Goal: Find specific page/section: Find specific page/section

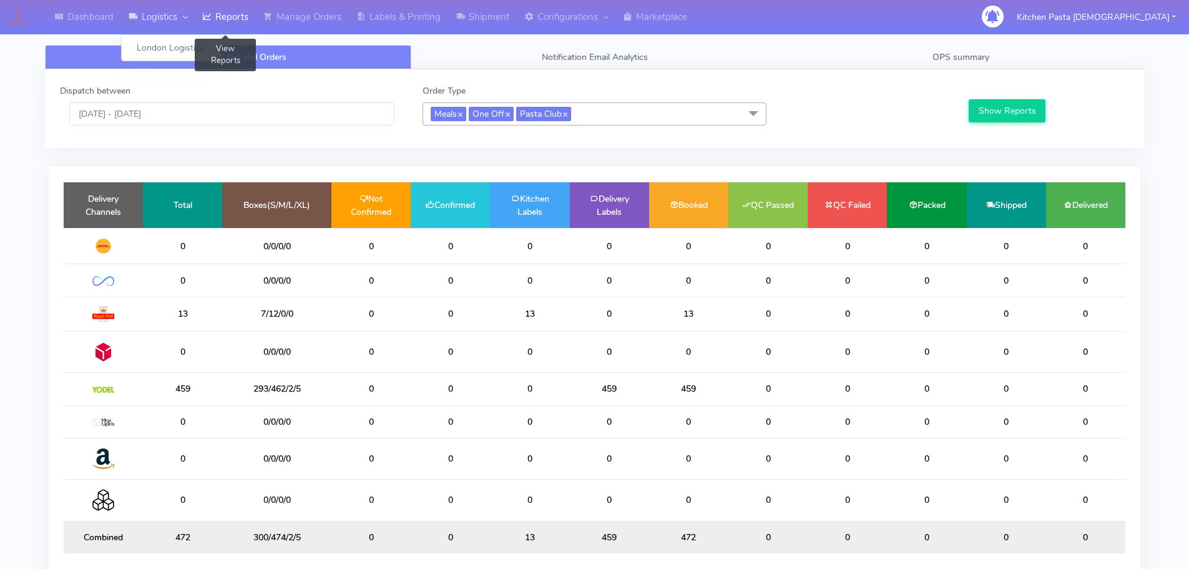
click at [193, 11] on link "Logistics" at bounding box center [158, 17] width 74 height 34
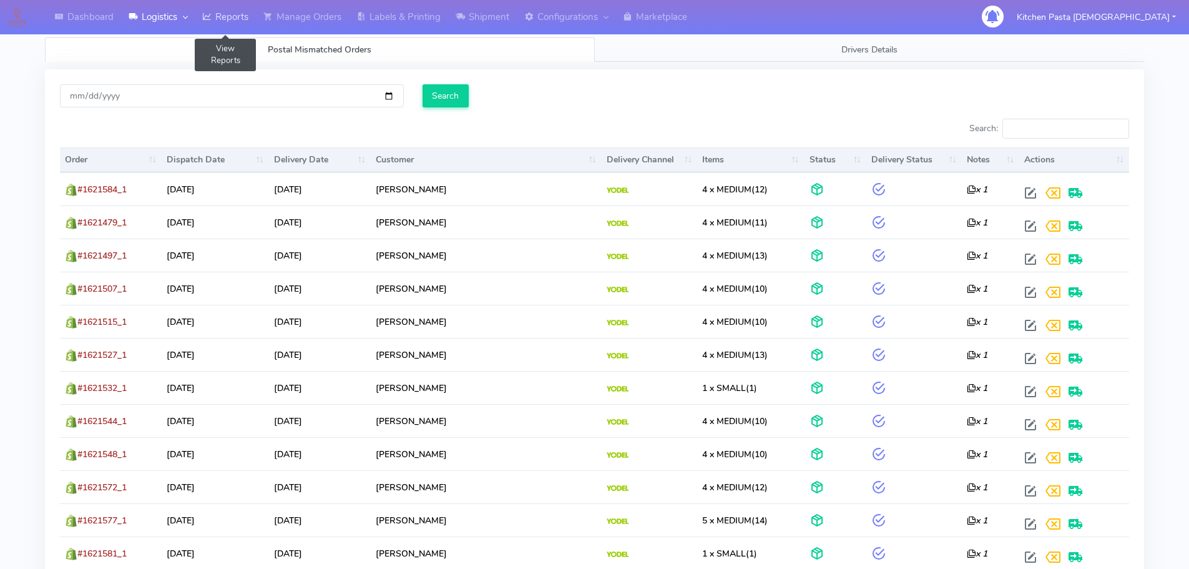
click at [242, 15] on link "Reports" at bounding box center [225, 17] width 61 height 34
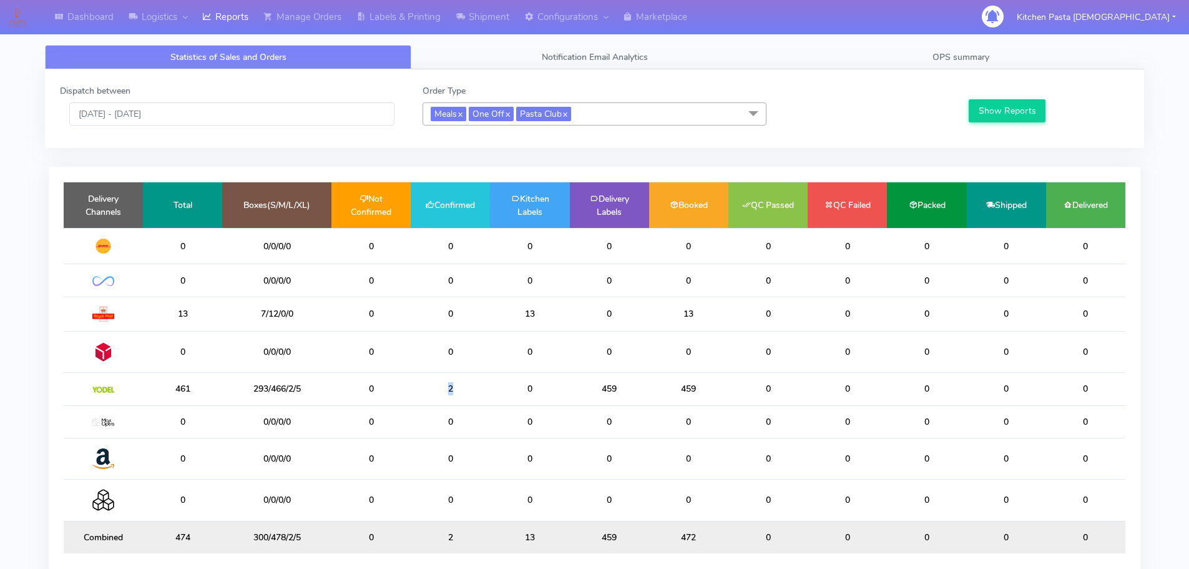
drag, startPoint x: 461, startPoint y: 388, endPoint x: 434, endPoint y: 388, distance: 27.5
click at [434, 388] on td "2" at bounding box center [450, 389] width 79 height 32
click at [461, 17] on icon at bounding box center [460, 17] width 9 height 12
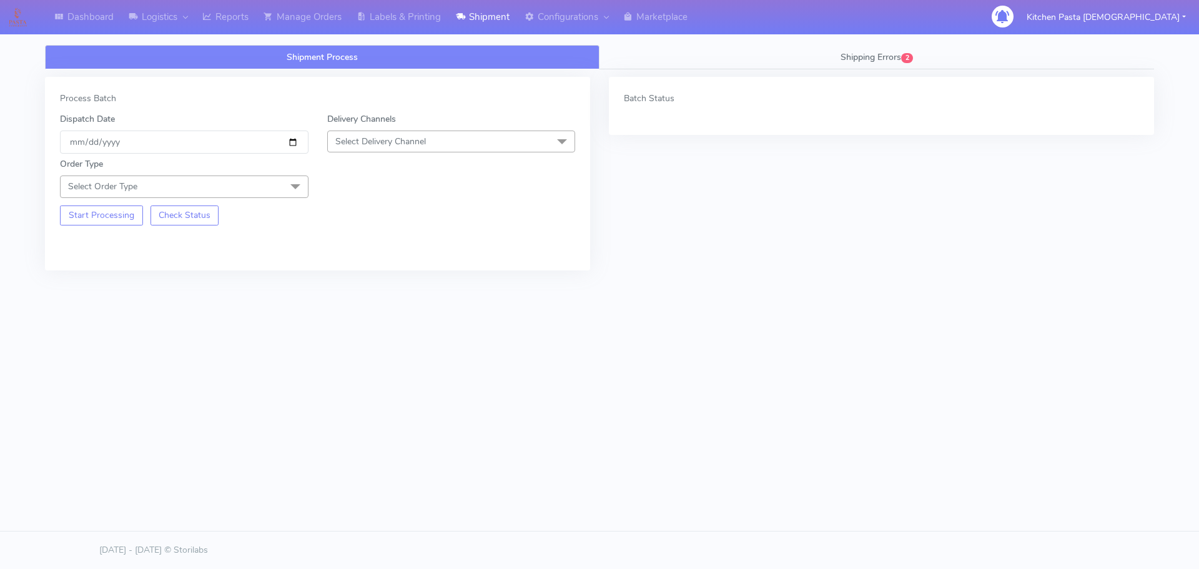
drag, startPoint x: 416, startPoint y: 147, endPoint x: 382, endPoint y: 200, distance: 63.2
click at [416, 147] on span "Select Delivery Channel" at bounding box center [380, 141] width 91 height 12
click at [357, 277] on div "Yodel" at bounding box center [451, 281] width 235 height 13
click at [298, 189] on span at bounding box center [295, 187] width 25 height 24
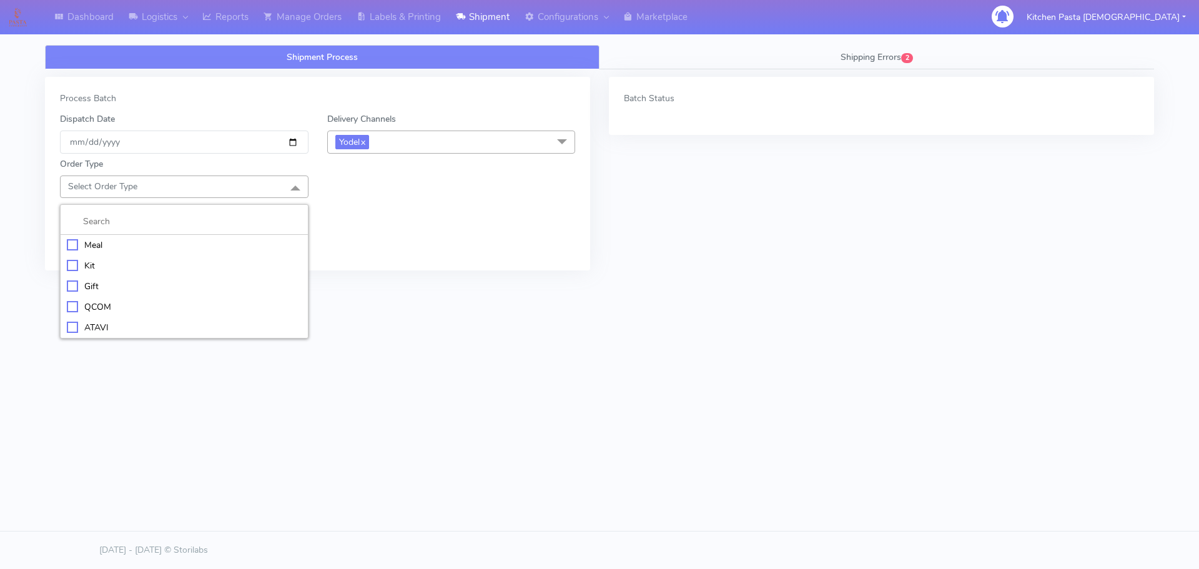
click at [199, 252] on li "Meal" at bounding box center [184, 245] width 247 height 21
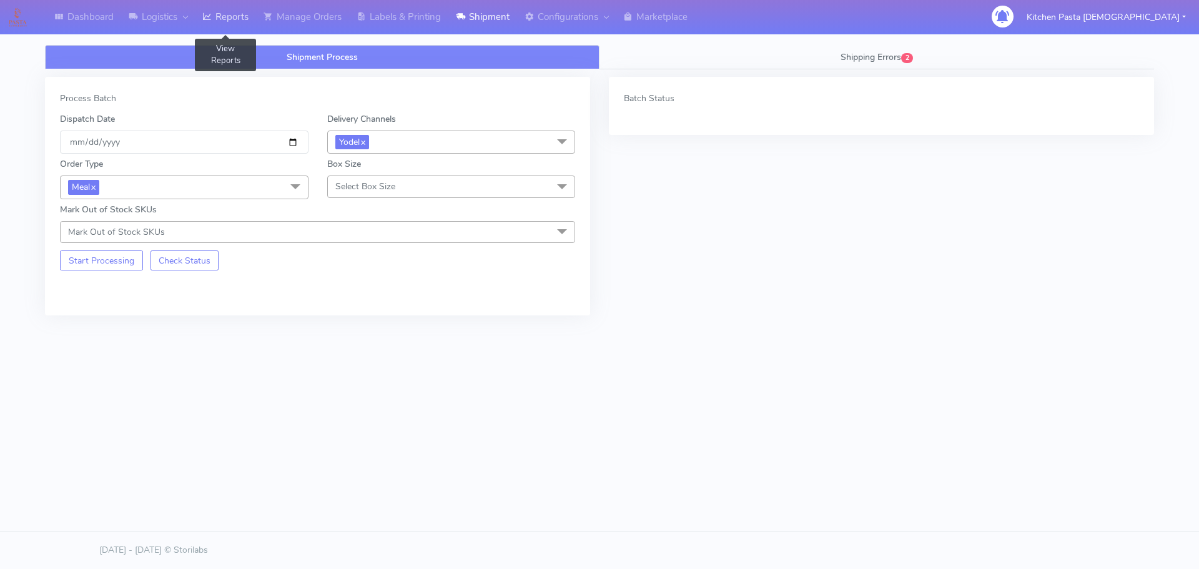
click at [243, 27] on link "Reports" at bounding box center [225, 17] width 61 height 34
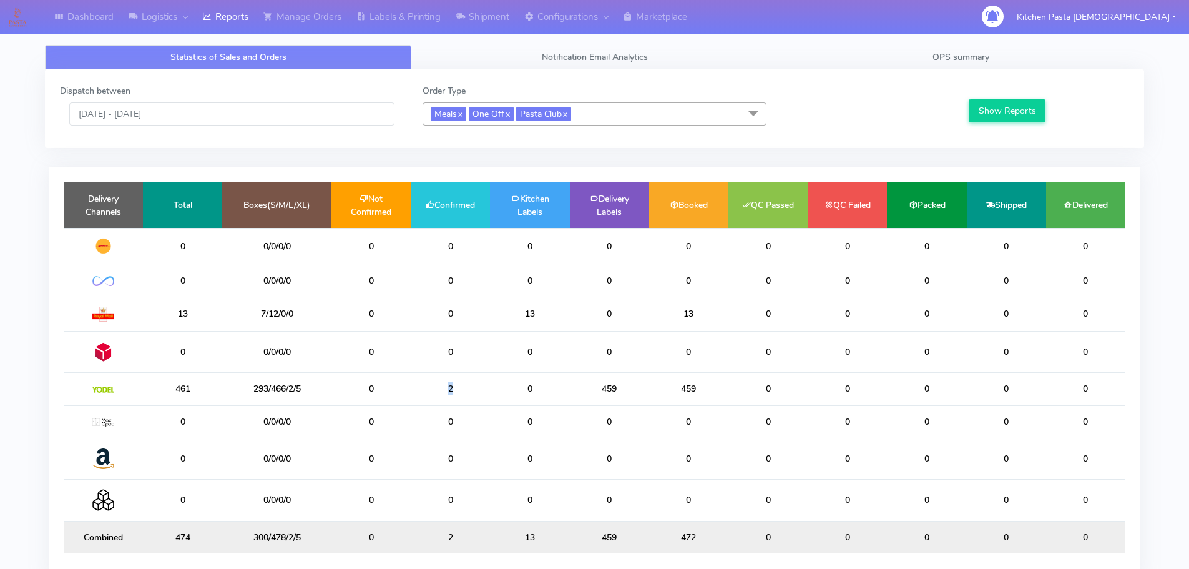
drag, startPoint x: 466, startPoint y: 391, endPoint x: 446, endPoint y: 391, distance: 20.6
click at [446, 391] on td "2" at bounding box center [450, 389] width 79 height 32
